Goal: Task Accomplishment & Management: Use online tool/utility

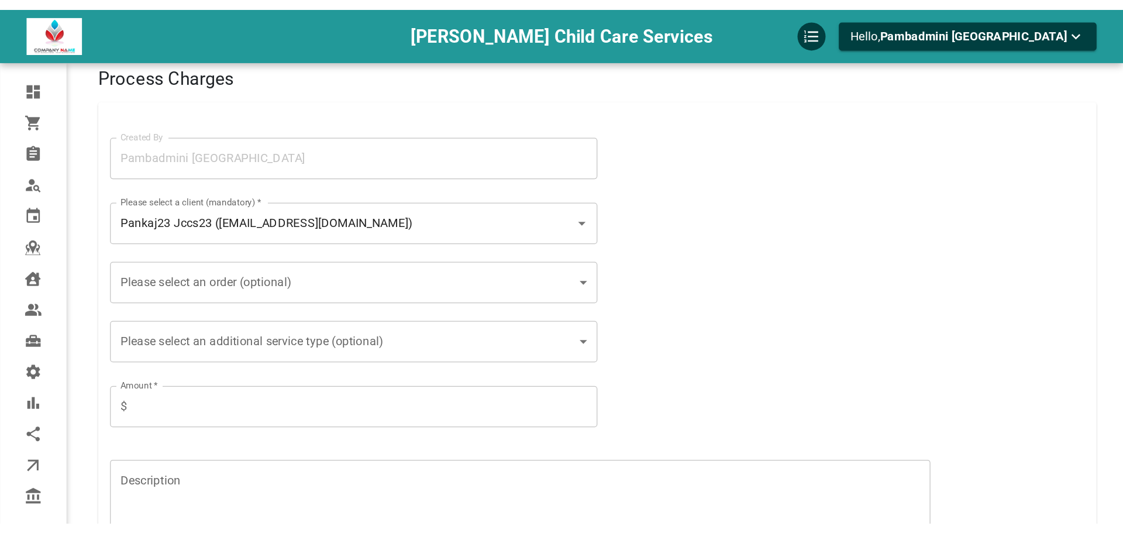
scroll to position [13, 0]
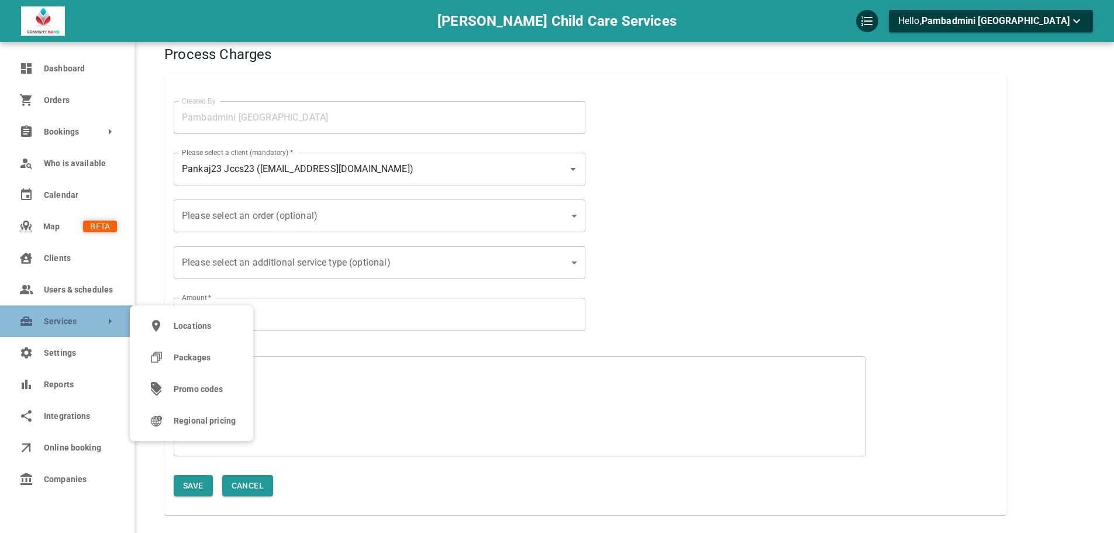
click at [46, 330] on link "Services" at bounding box center [67, 321] width 135 height 32
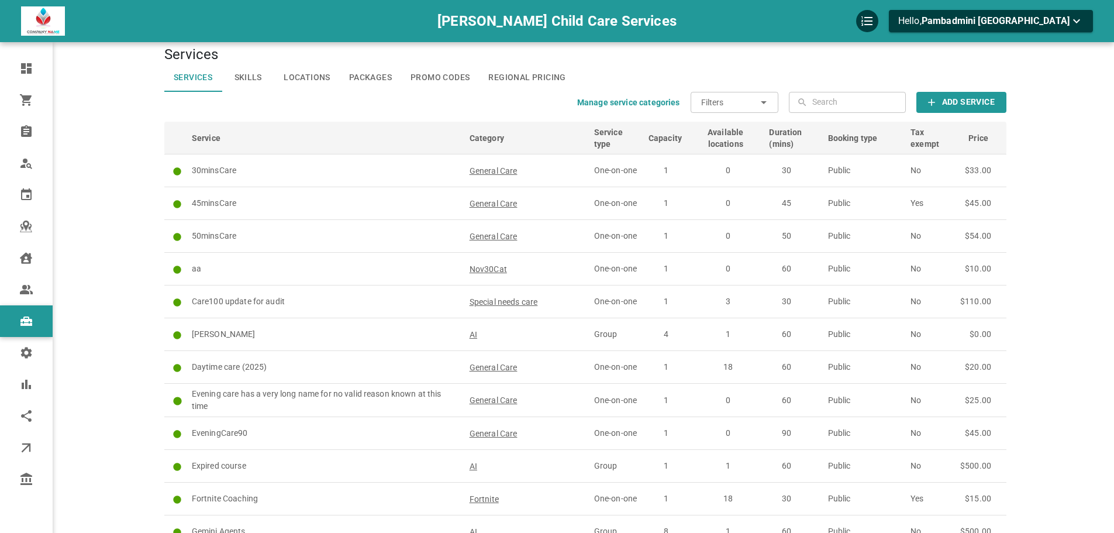
click at [990, 108] on b "Add Service" at bounding box center [968, 102] width 53 height 15
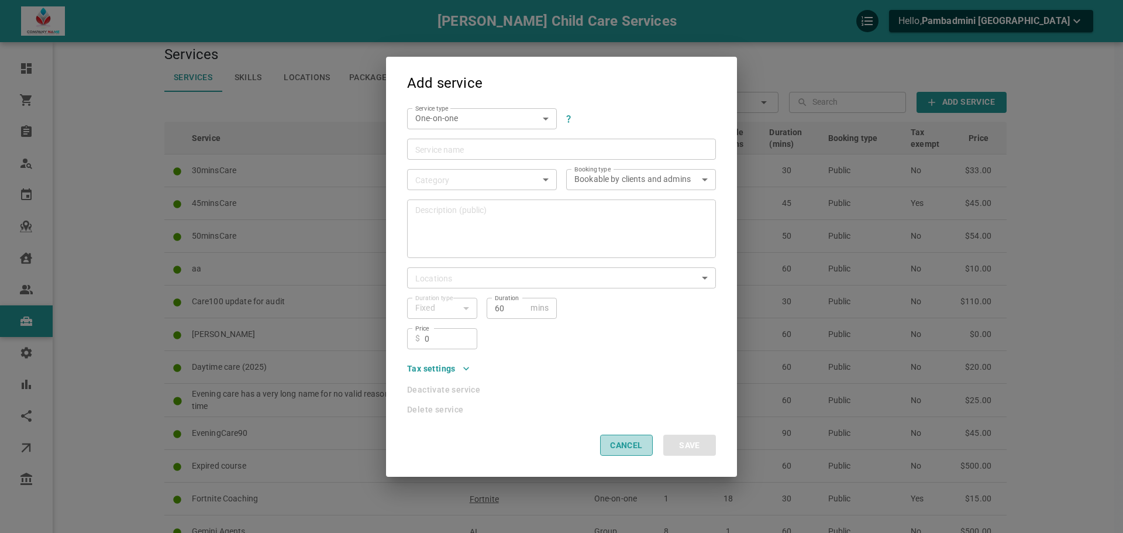
click at [643, 446] on button "Cancel" at bounding box center [626, 445] width 53 height 21
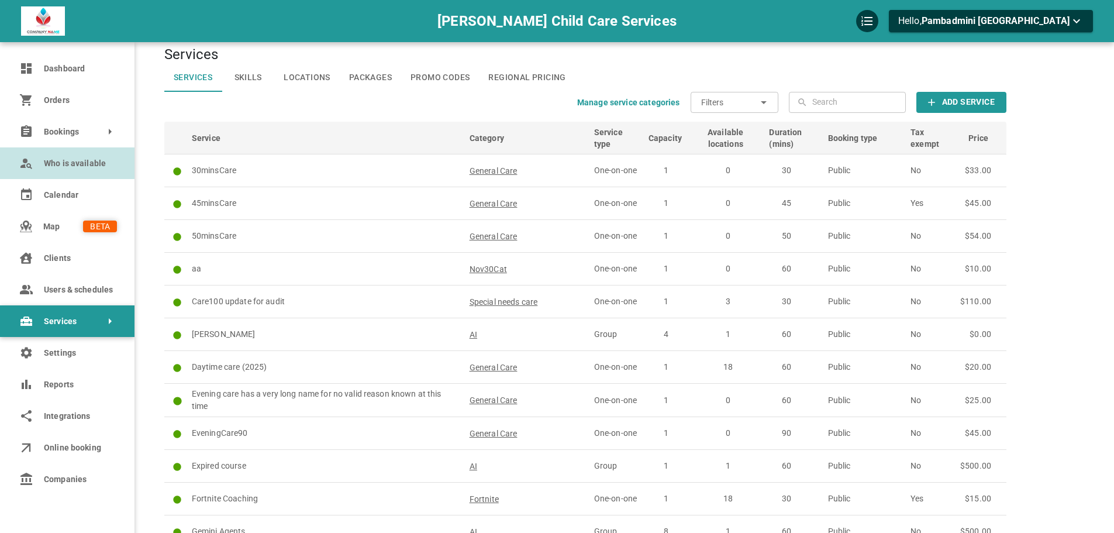
click at [71, 160] on span "Who is available" at bounding box center [80, 163] width 73 height 12
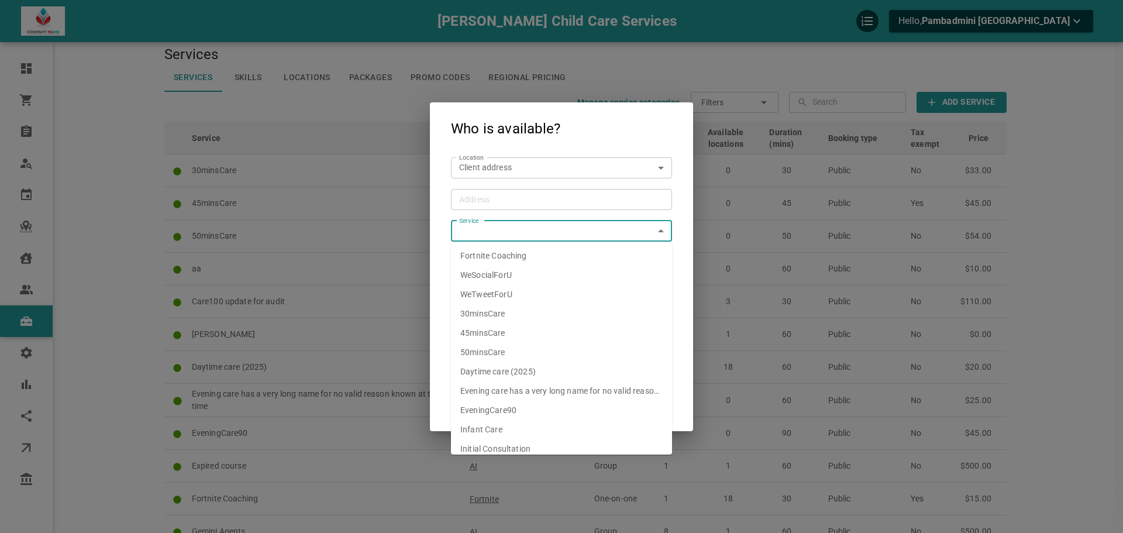
click at [533, 228] on input "Service" at bounding box center [551, 231] width 195 height 15
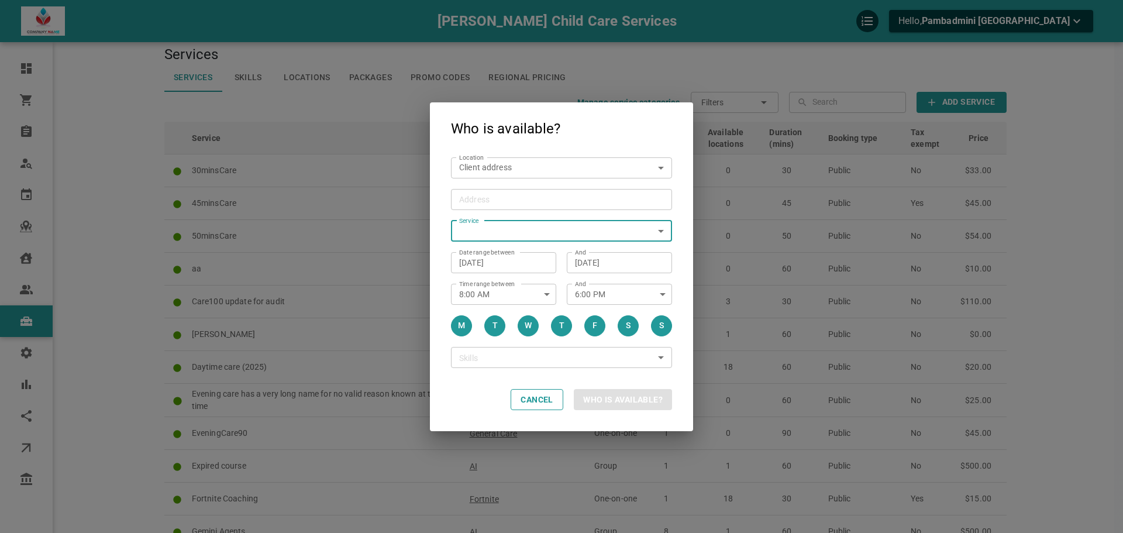
drag, startPoint x: 533, startPoint y: 228, endPoint x: 546, endPoint y: 213, distance: 19.9
click at [546, 213] on div "Service Service" at bounding box center [556, 226] width 232 height 32
click at [560, 194] on input "Address Address" at bounding box center [555, 199] width 203 height 15
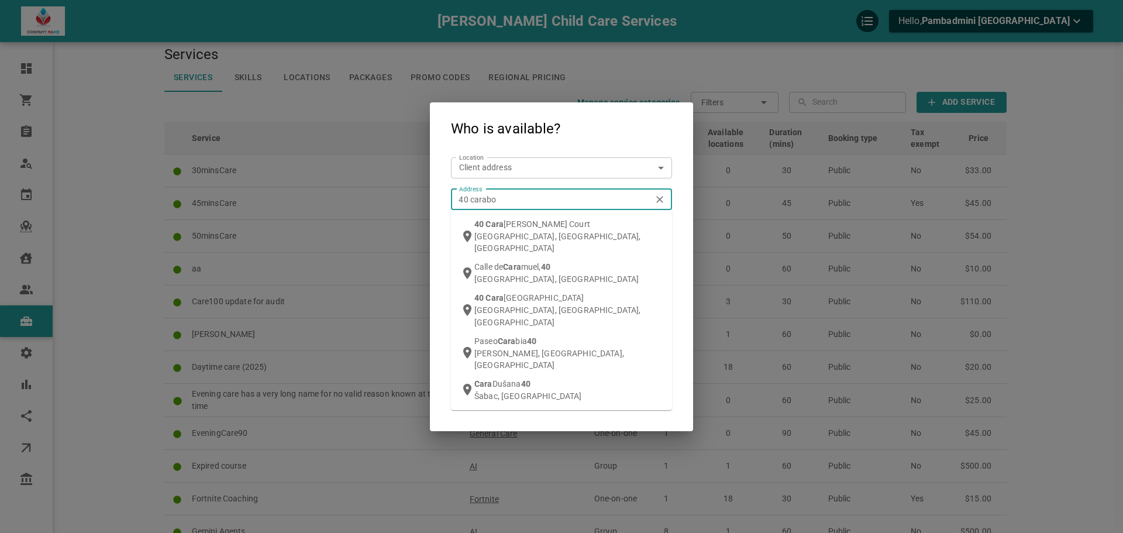
type input "40 carabob"
click at [566, 225] on div "[STREET_ADDRESS]" at bounding box center [568, 236] width 188 height 36
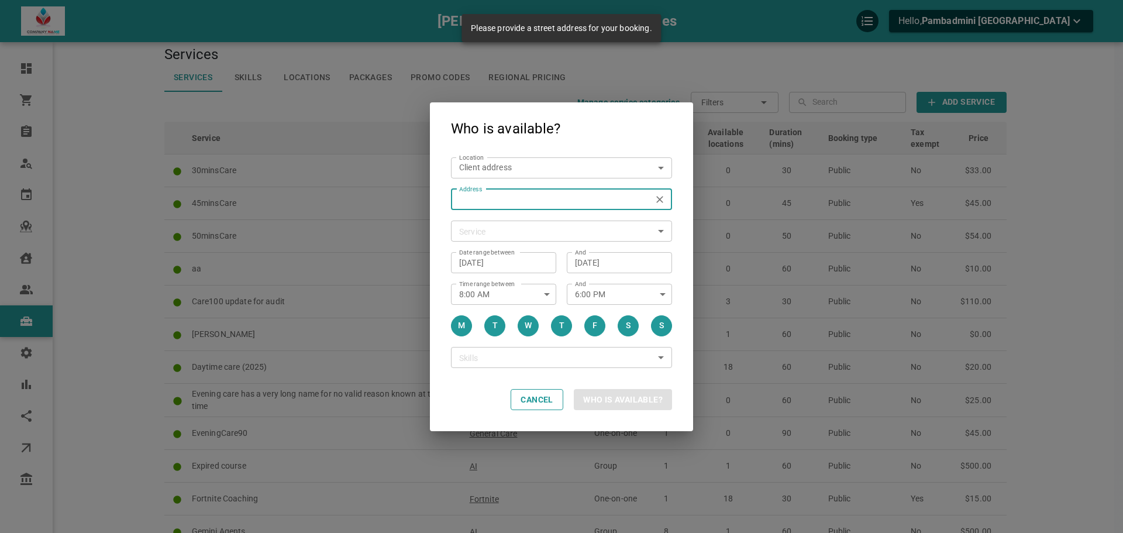
click at [555, 199] on input "Address Address" at bounding box center [555, 199] width 203 height 15
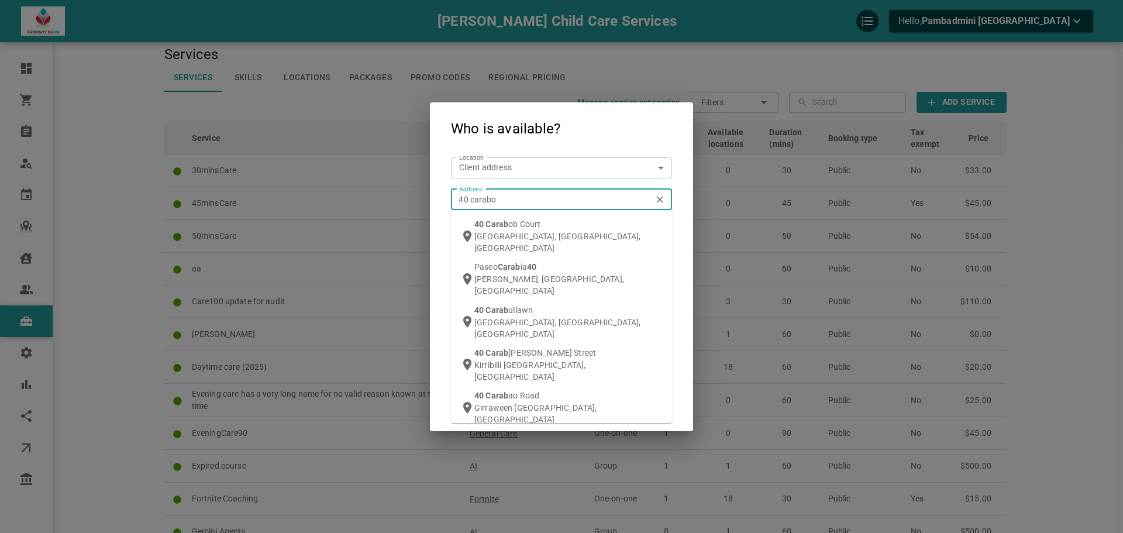
type input "40 carabob"
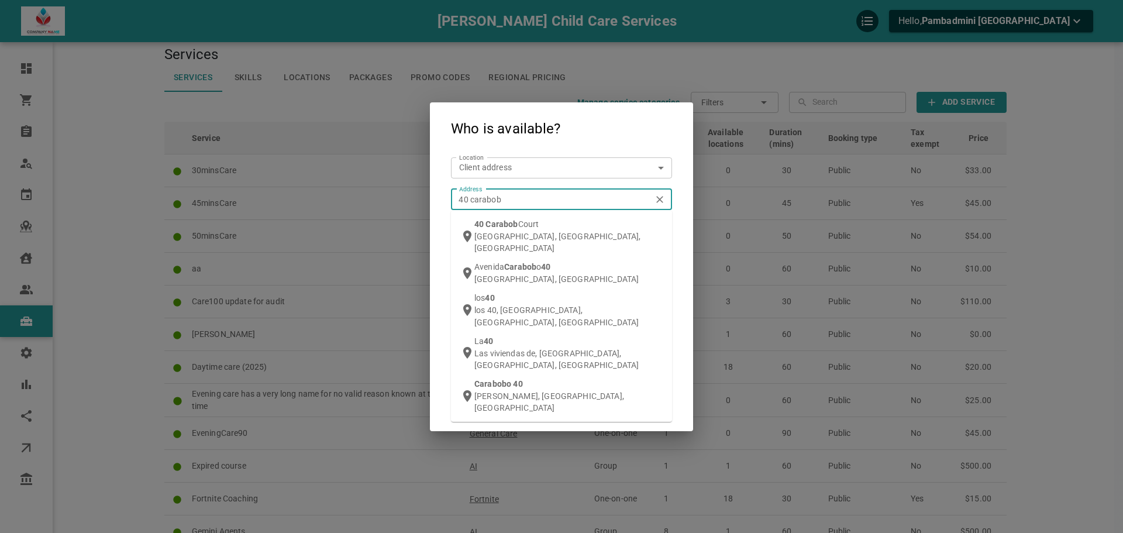
click at [548, 221] on div "[STREET_ADDRESS]" at bounding box center [568, 236] width 188 height 36
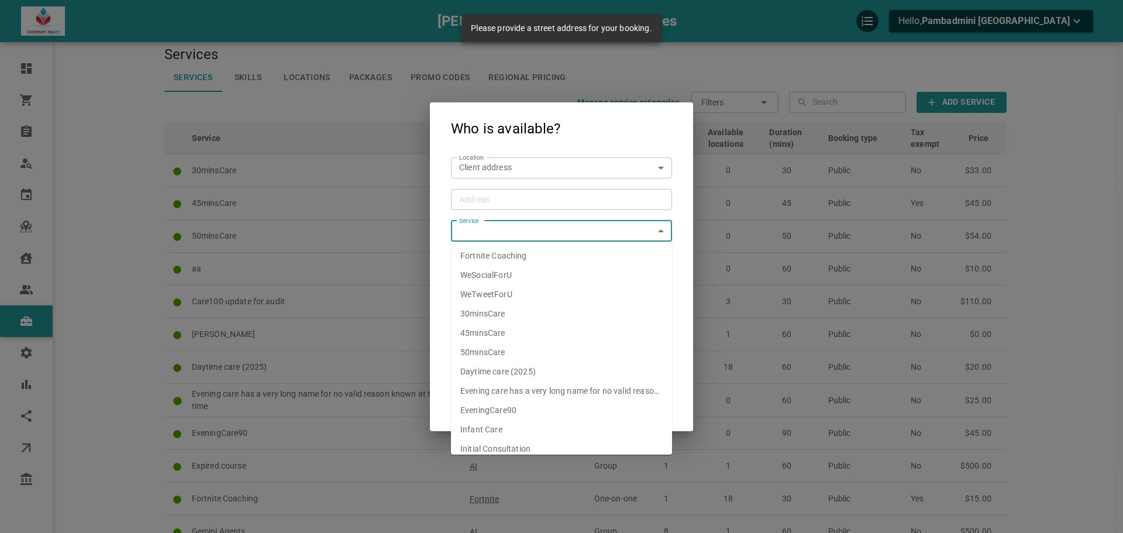
click at [505, 375] on span "Daytime care (2025)" at bounding box center [497, 371] width 75 height 9
type input "Daytime care (2025)"
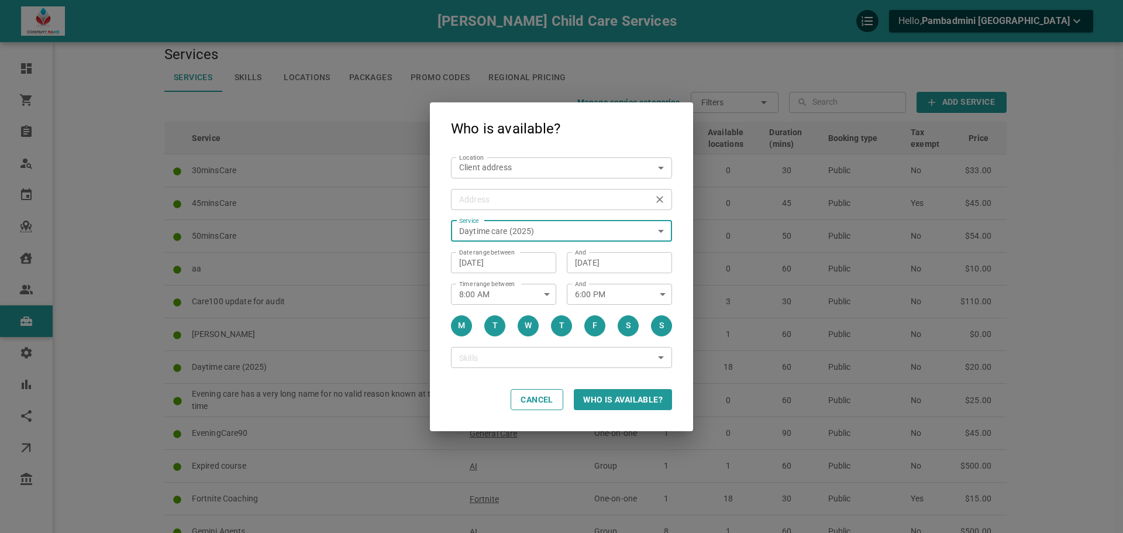
click at [502, 209] on div "Address" at bounding box center [561, 199] width 221 height 21
click at [502, 206] on input "Address Address" at bounding box center [555, 199] width 203 height 15
type input "50"
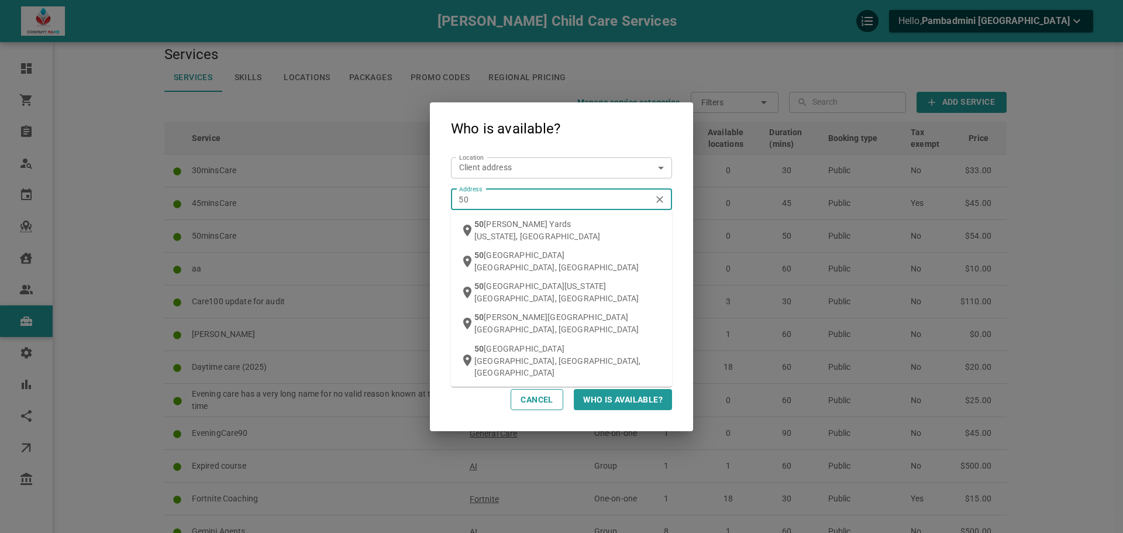
click at [506, 356] on p "[GEOGRAPHIC_DATA], [GEOGRAPHIC_DATA], [GEOGRAPHIC_DATA]" at bounding box center [568, 366] width 188 height 23
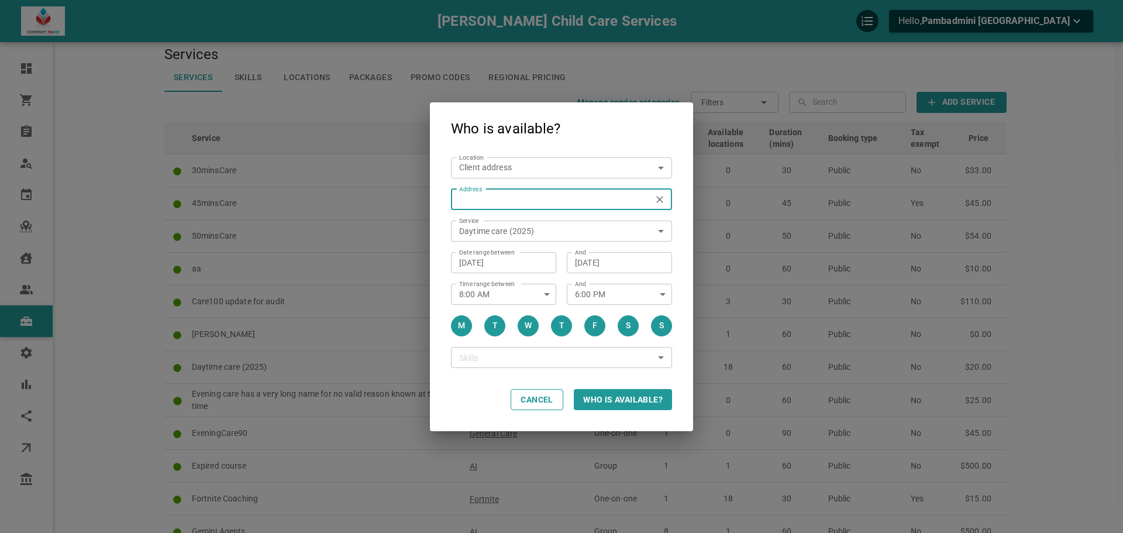
click at [521, 377] on div "Cancel Who is available?" at bounding box center [561, 400] width 263 height 62
click at [518, 173] on body "[PERSON_NAME] Child Care Services Hello, Pambadmini [PERSON_NAME] Dashboard Ord…" at bounding box center [561, 532] width 1123 height 1091
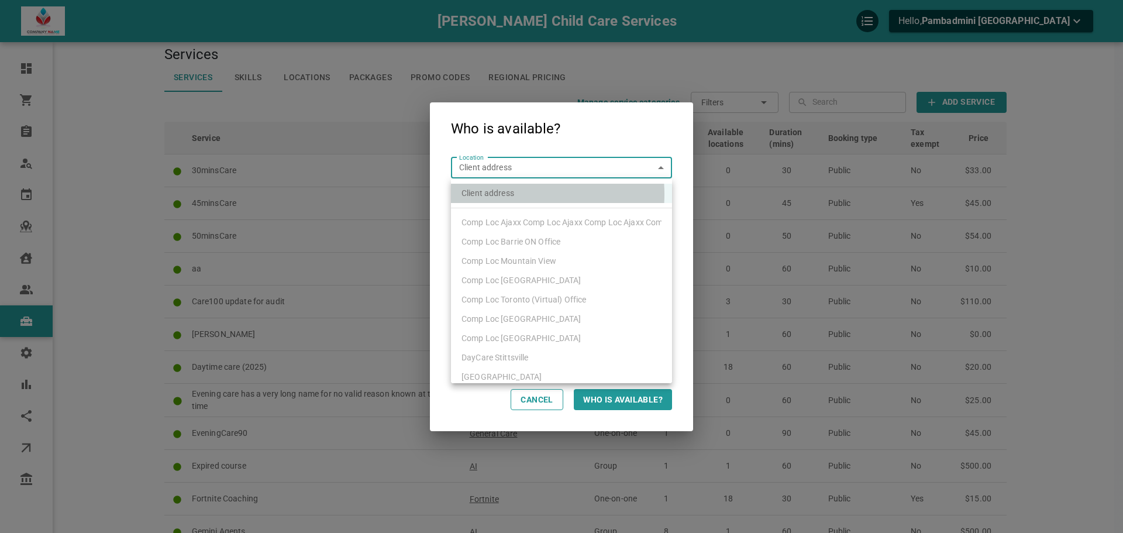
click at [518, 194] on li "Client address" at bounding box center [561, 193] width 221 height 19
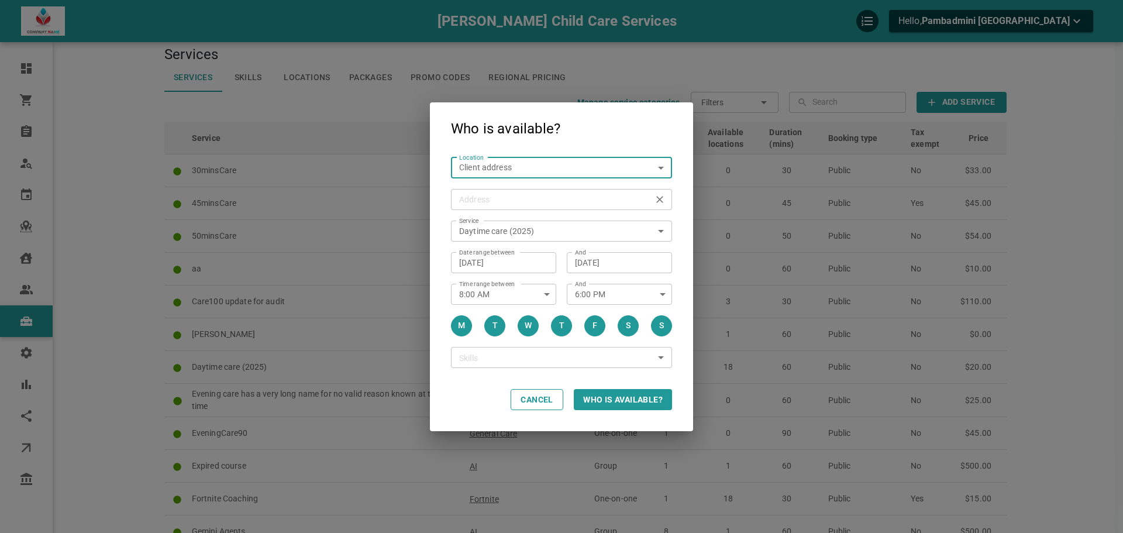
click at [518, 203] on input "Address Address" at bounding box center [555, 199] width 203 height 15
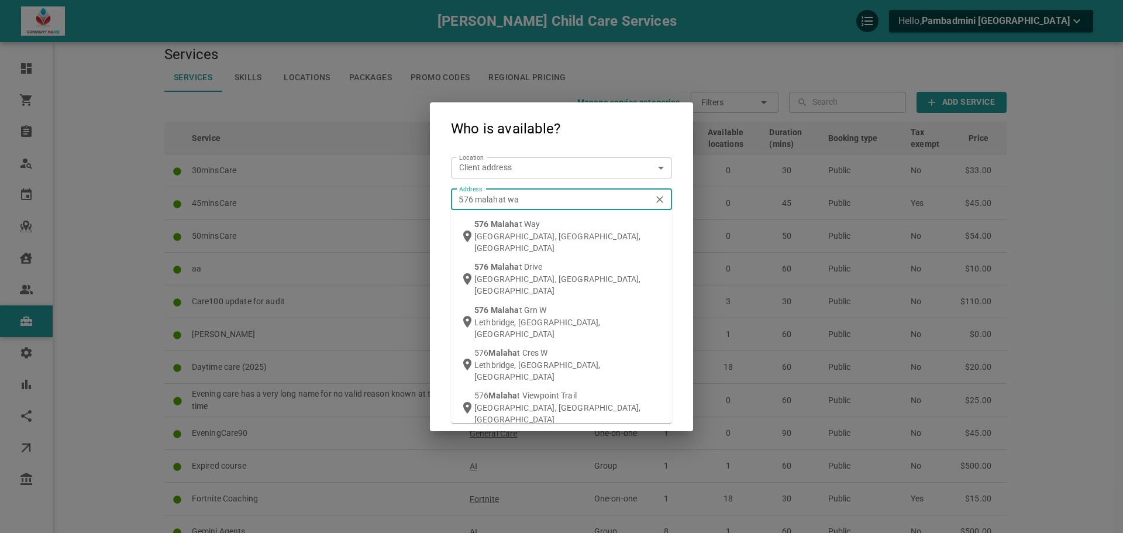
type input "[STREET_ADDRESS]"
click at [523, 234] on p "[GEOGRAPHIC_DATA], [GEOGRAPHIC_DATA], [GEOGRAPHIC_DATA]" at bounding box center [568, 241] width 188 height 23
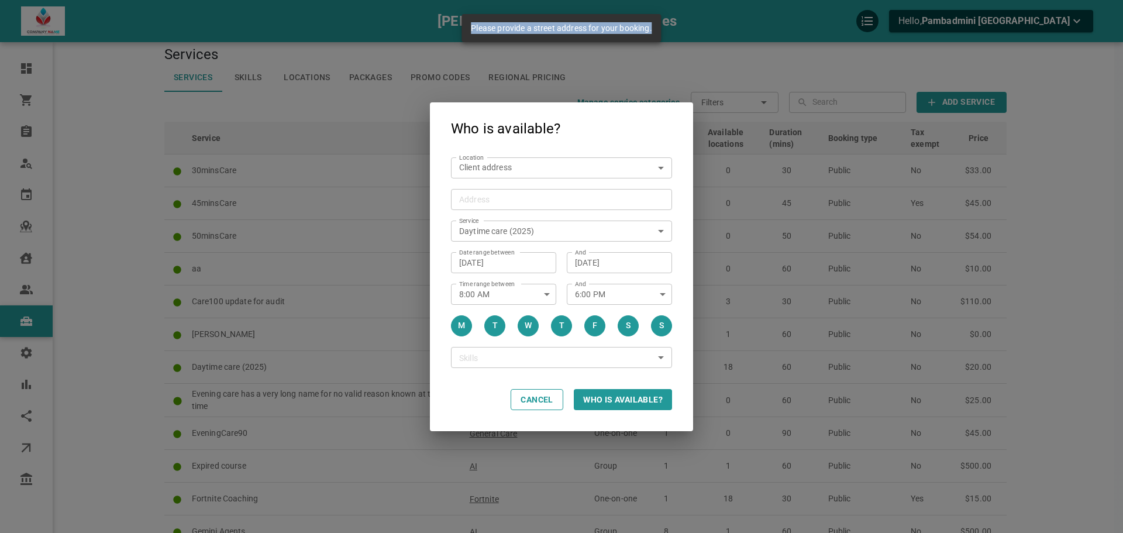
drag, startPoint x: 469, startPoint y: 29, endPoint x: 652, endPoint y: 32, distance: 182.5
click at [652, 32] on div "Please provide a street address for your booking." at bounding box center [560, 28] width 199 height 28
copy span "Please provide a street address for your booking."
click at [513, 197] on input "Address Address" at bounding box center [555, 199] width 203 height 15
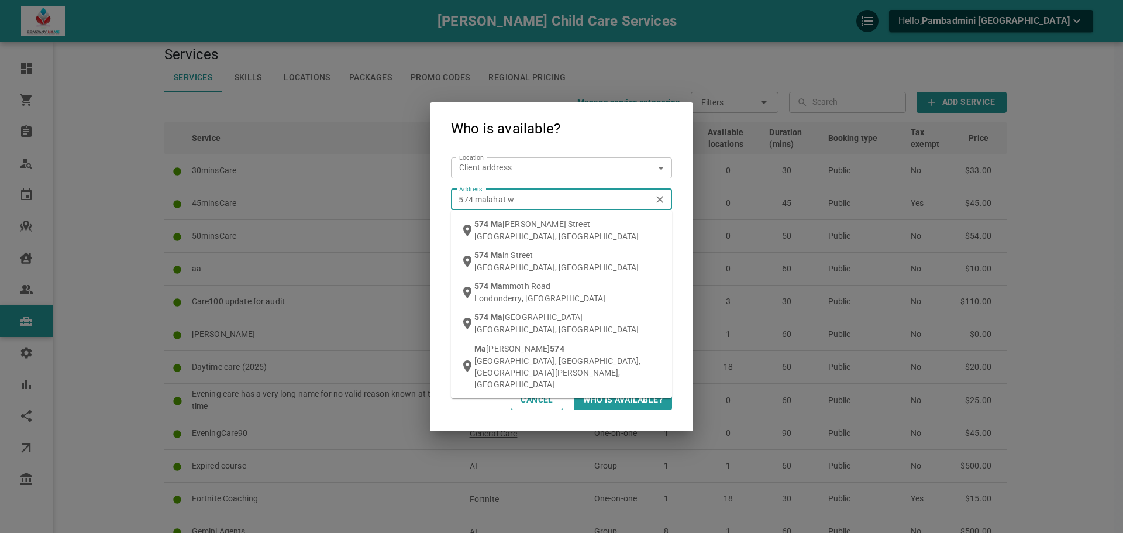
type input "574 malahat wa"
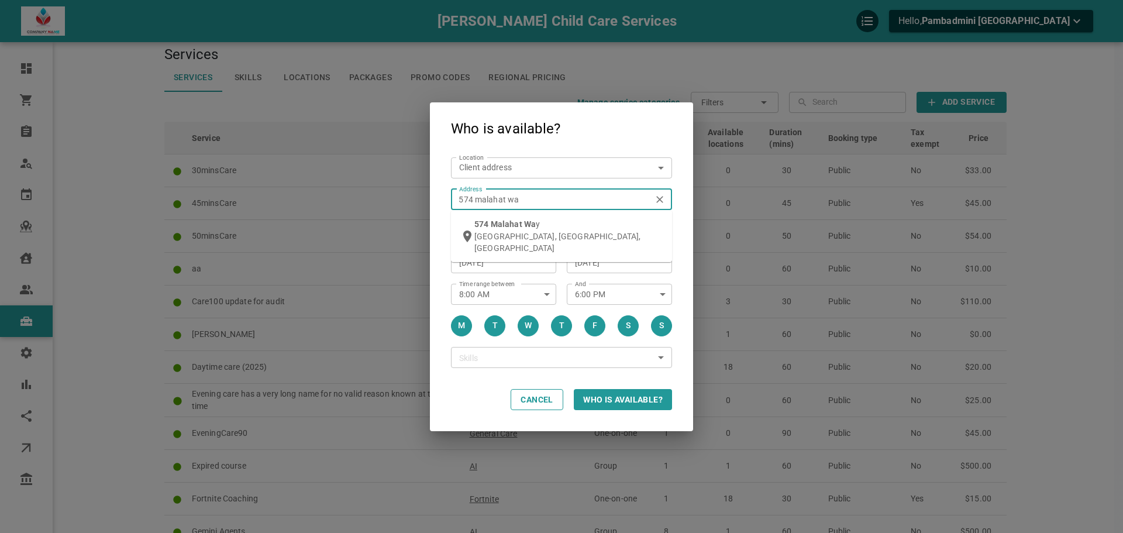
click at [521, 216] on li "574 Malahat Wa y [GEOGRAPHIC_DATA], [GEOGRAPHIC_DATA], [GEOGRAPHIC_DATA]" at bounding box center [561, 236] width 221 height 43
